Goal: Navigation & Orientation: Find specific page/section

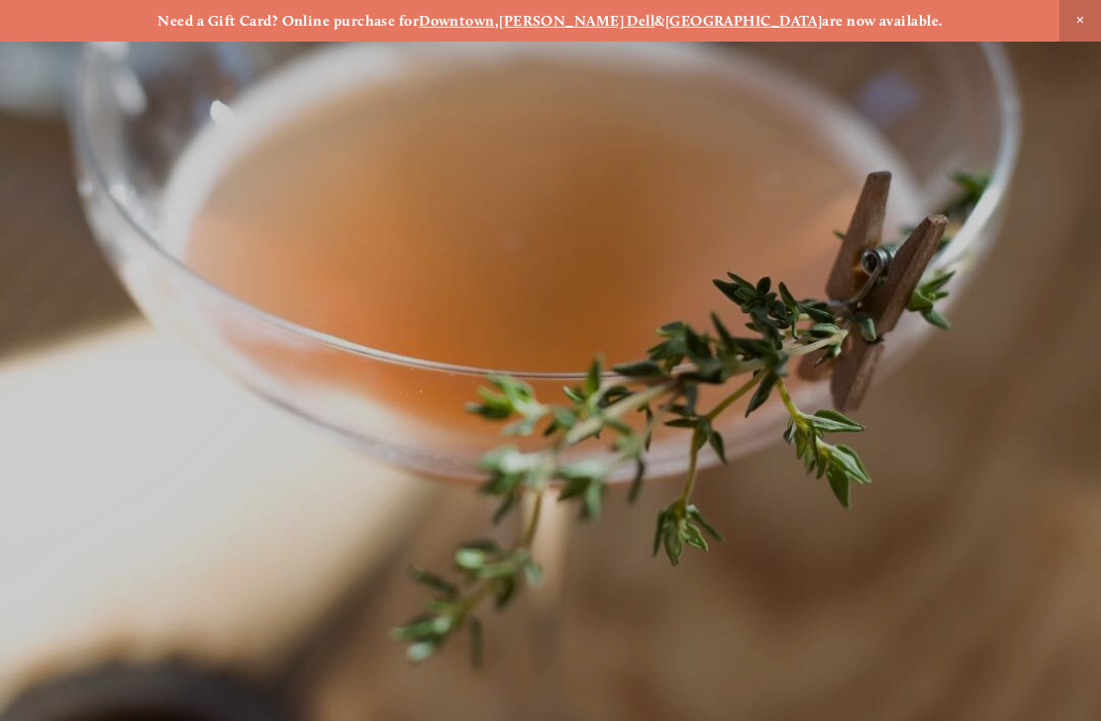
scroll to position [-9, 0]
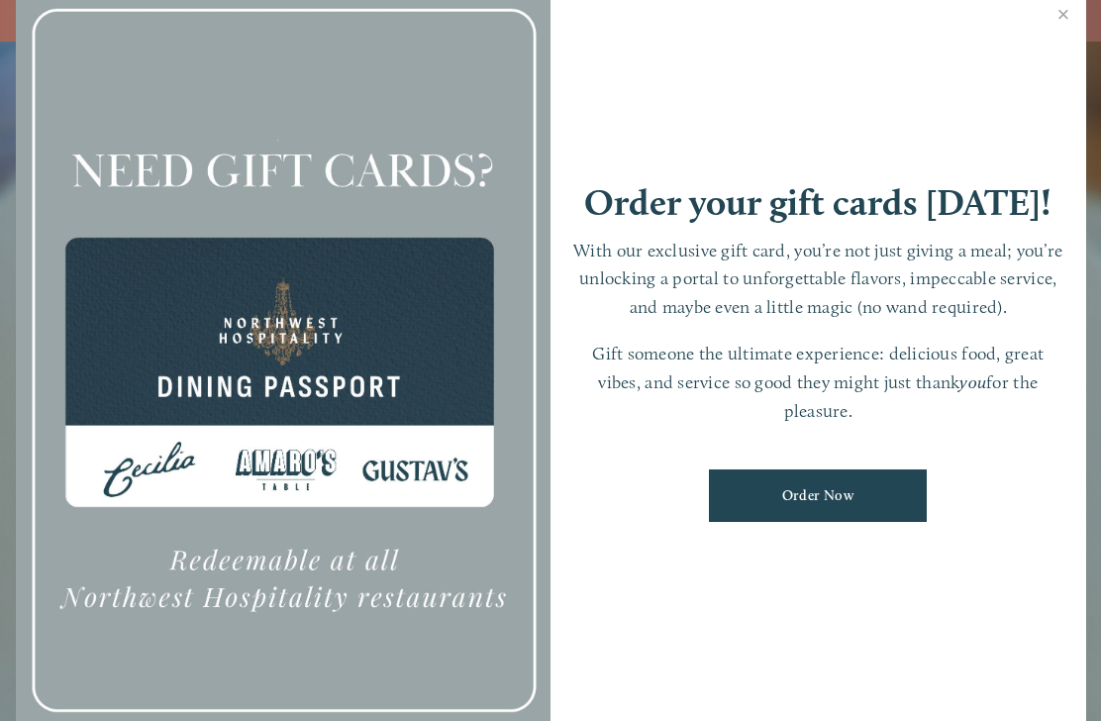
click at [1058, 21] on link "Close" at bounding box center [1064, 16] width 39 height 55
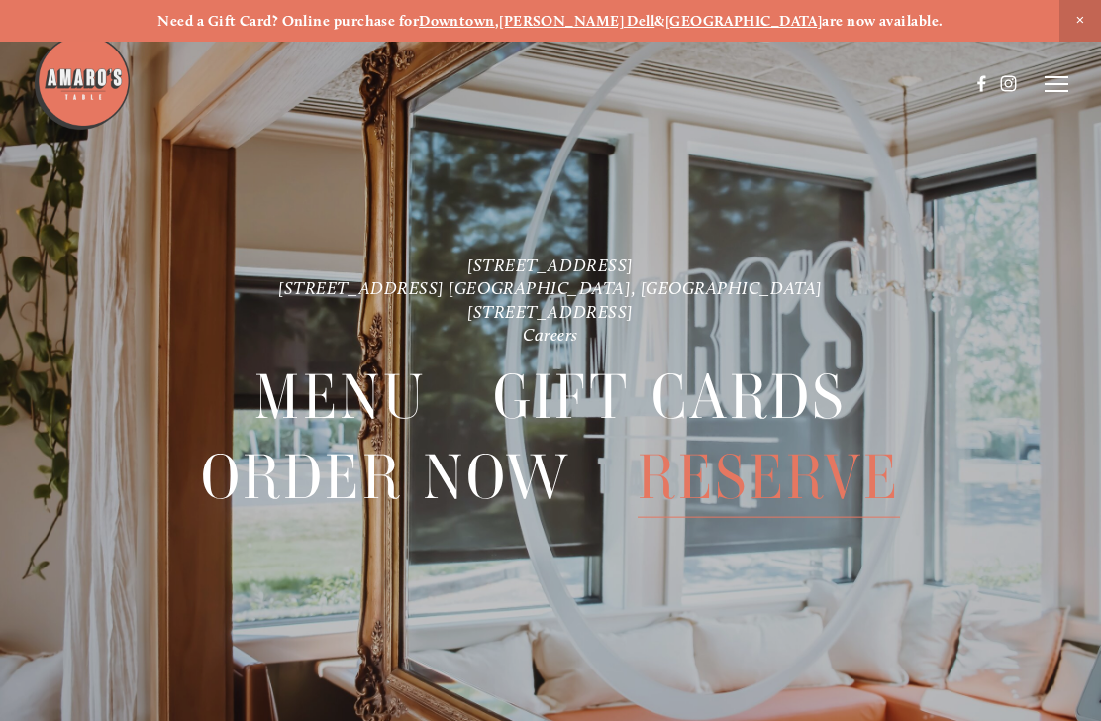
click at [366, 390] on span "Menu" at bounding box center [341, 397] width 173 height 80
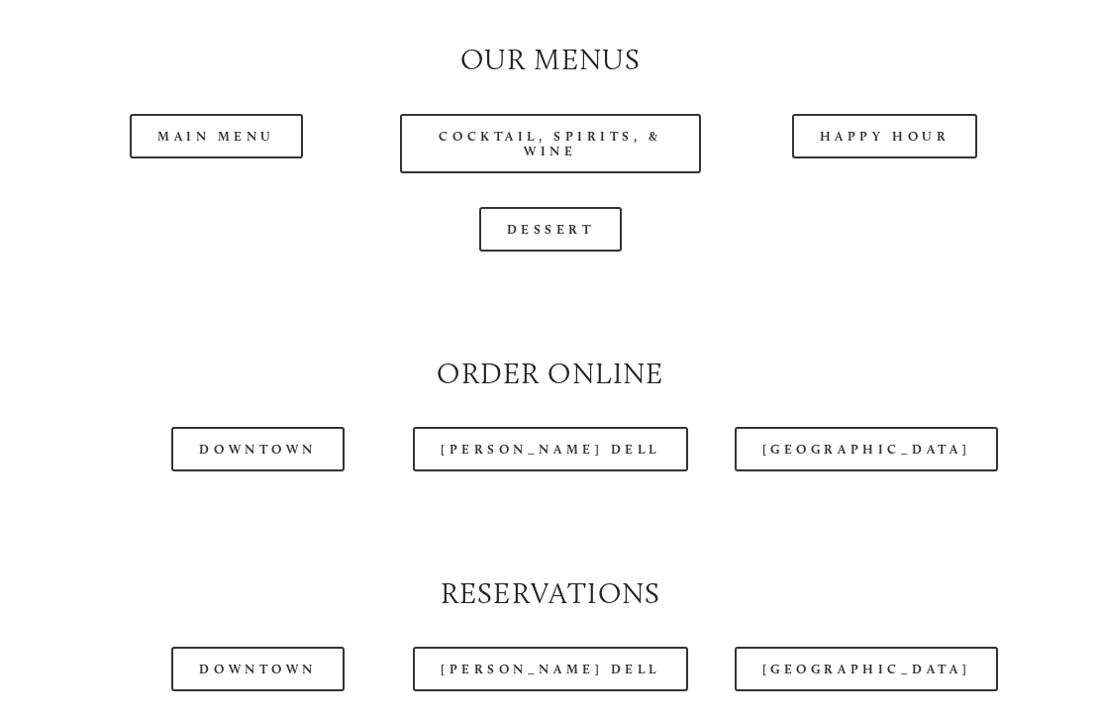
scroll to position [1734, 0]
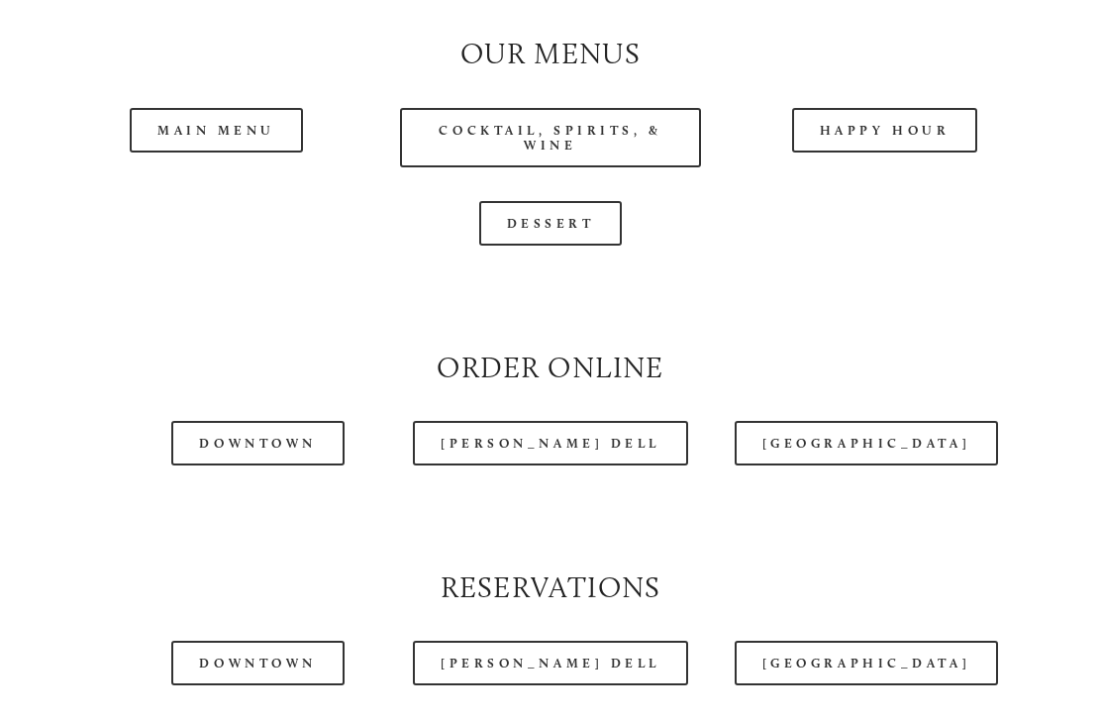
click at [903, 148] on link "Happy Hour" at bounding box center [885, 131] width 186 height 45
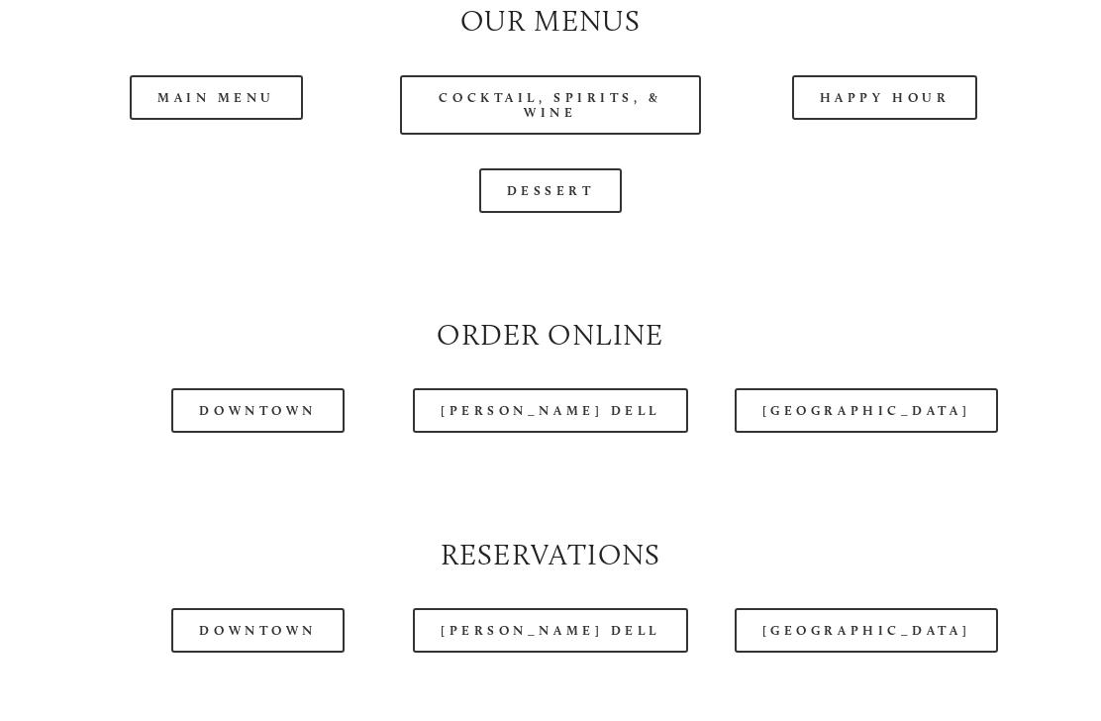
click at [263, 104] on header "Menu Order Now Visit Gallery 0" at bounding box center [550, 34] width 1035 height 168
click at [262, 99] on header "Menu Order Now Visit Gallery 0" at bounding box center [550, 34] width 1035 height 168
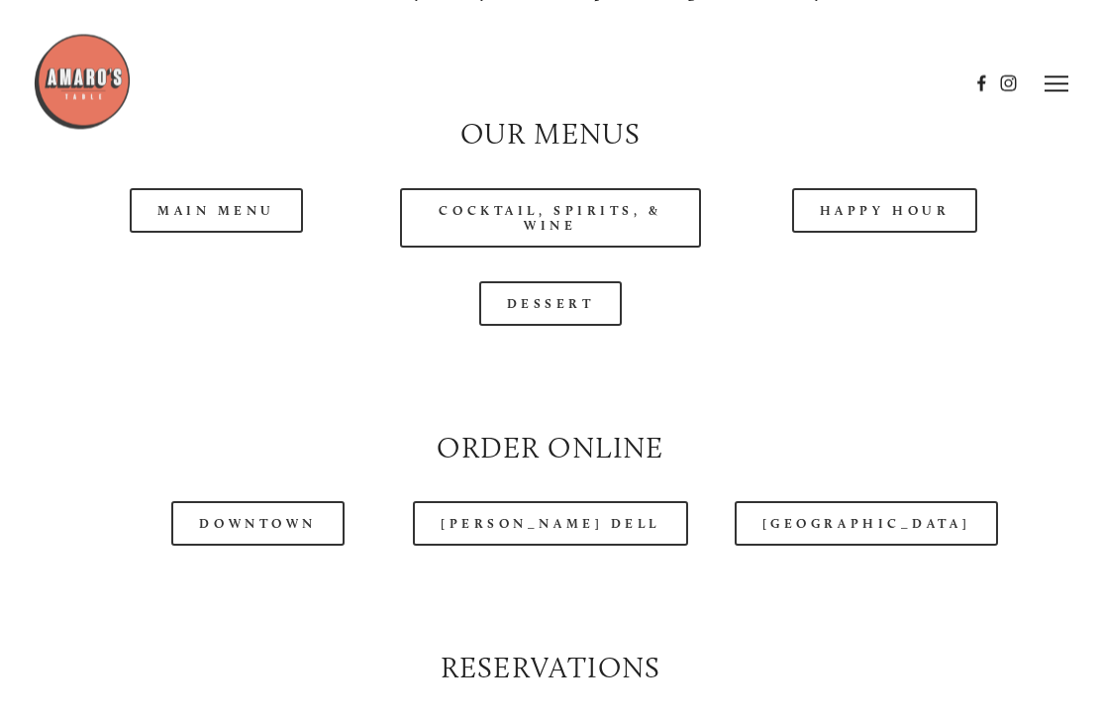
scroll to position [1655, 0]
click at [233, 197] on link "Main Menu" at bounding box center [216, 210] width 173 height 45
